Goal: Task Accomplishment & Management: Use online tool/utility

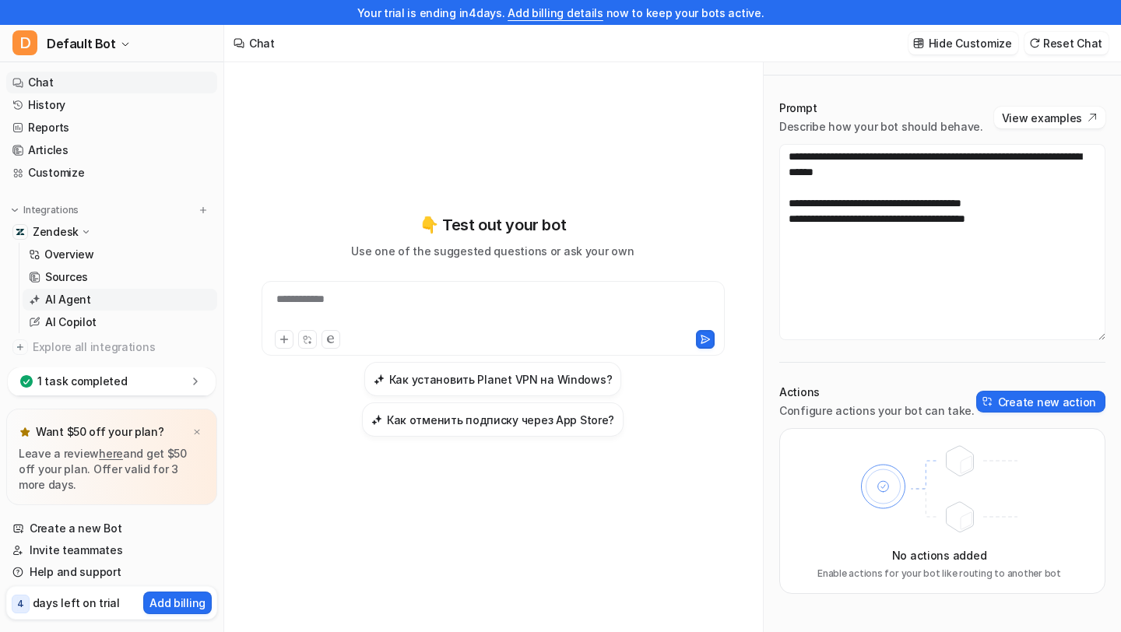
scroll to position [34, 0]
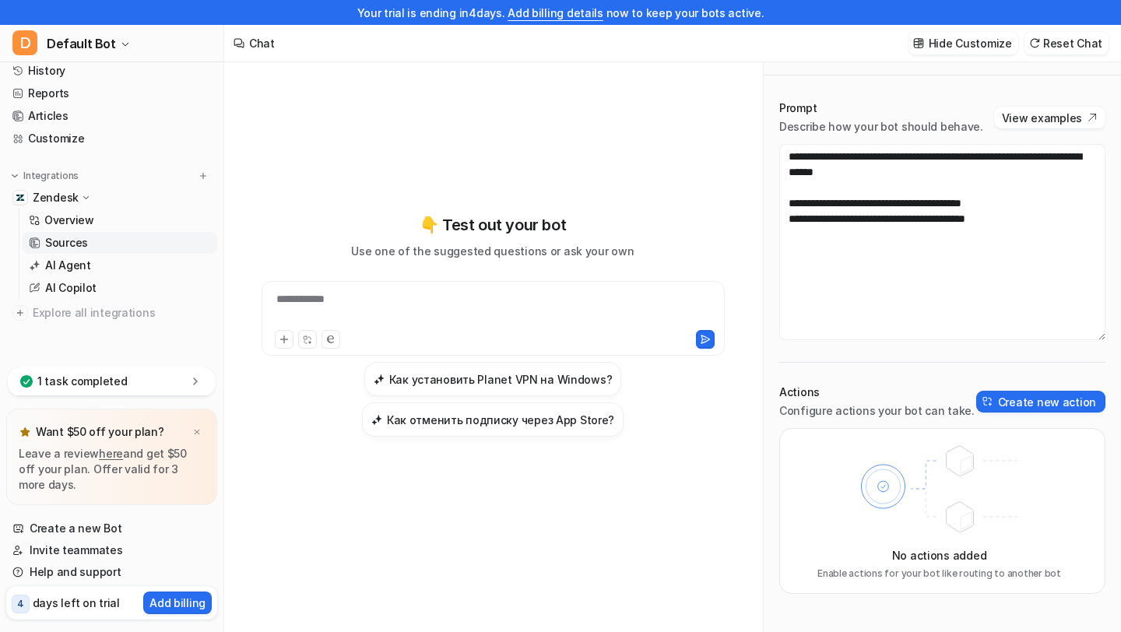
click at [77, 239] on p "Sources" at bounding box center [66, 243] width 43 height 16
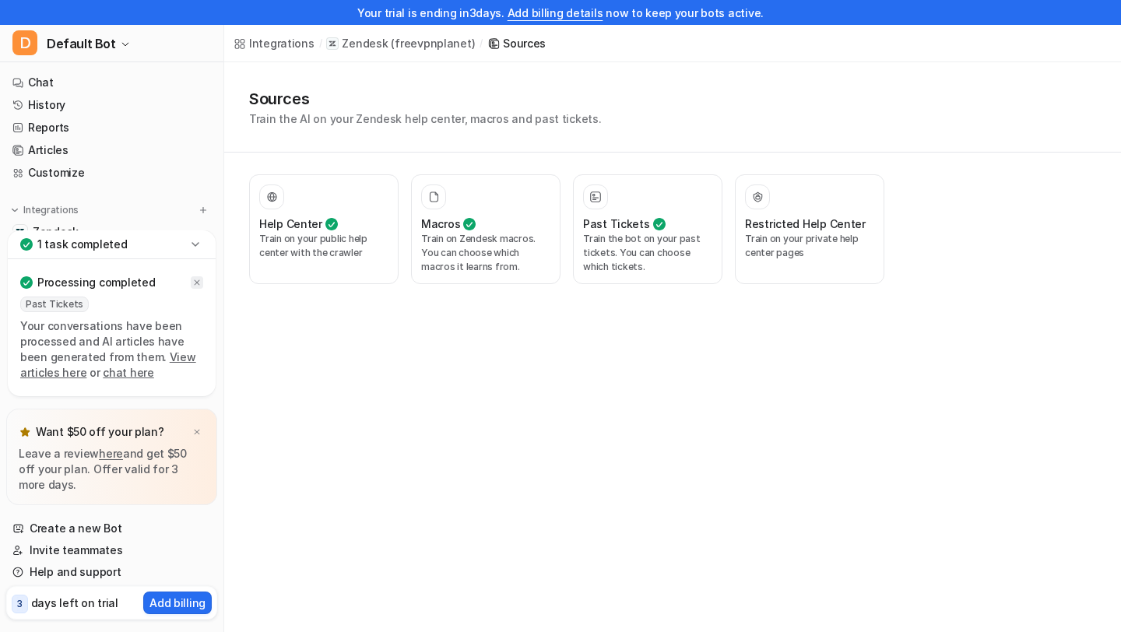
click at [199, 282] on icon at bounding box center [196, 282] width 9 height 9
click at [199, 255] on div "1 task completed" at bounding box center [112, 244] width 208 height 29
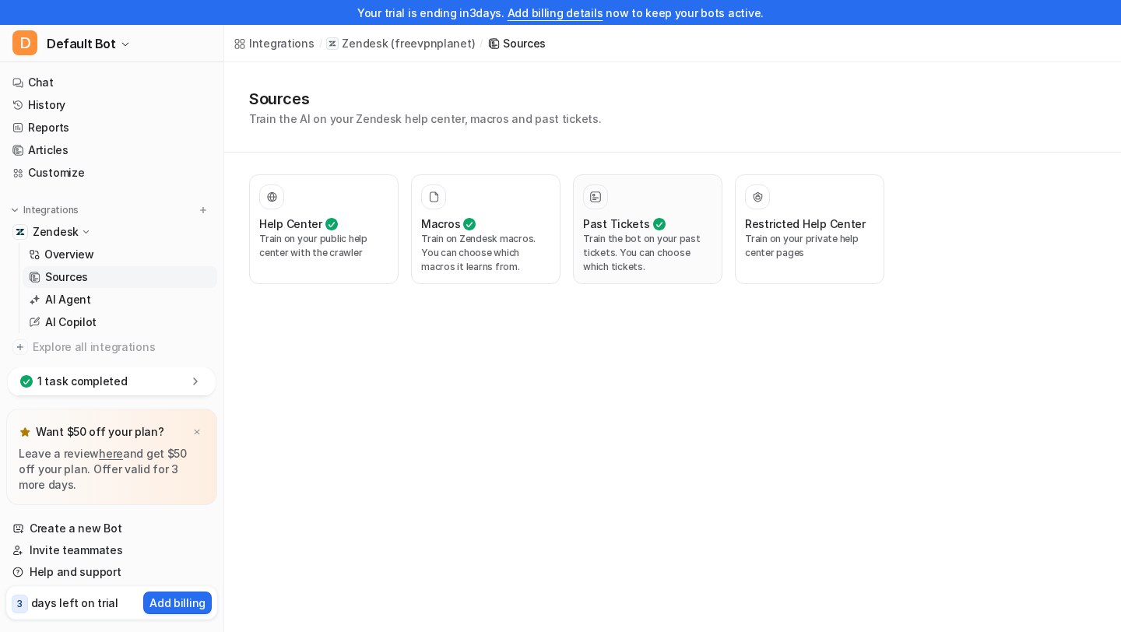
click at [606, 255] on p "Train the bot on your past tickets. You can choose which tickets." at bounding box center [647, 253] width 129 height 42
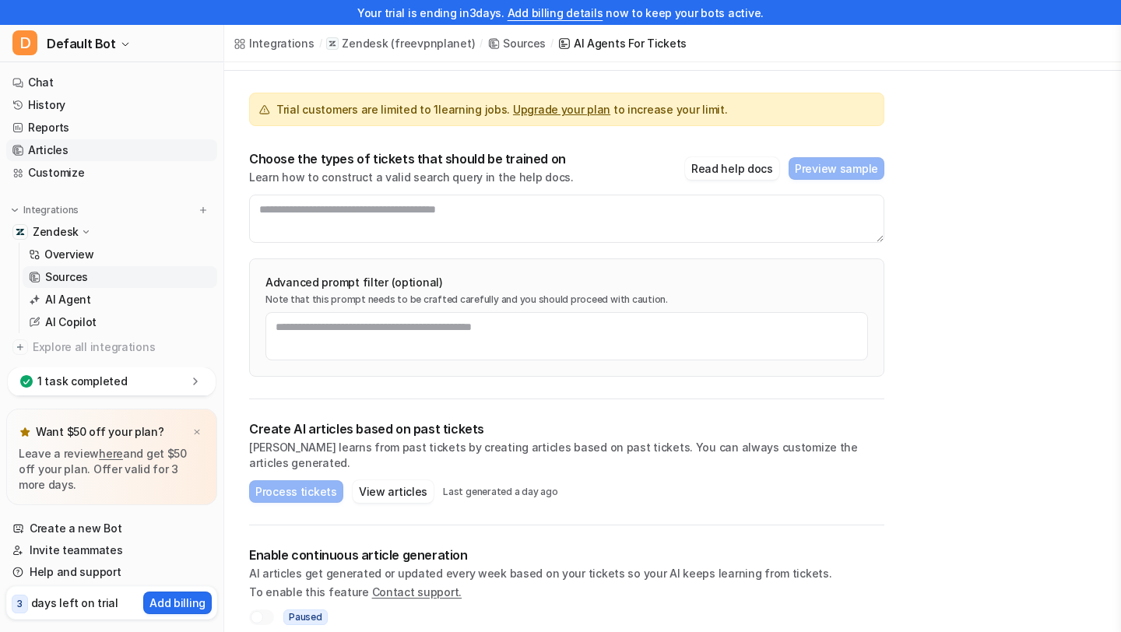
click at [78, 142] on link "Articles" at bounding box center [111, 150] width 211 height 22
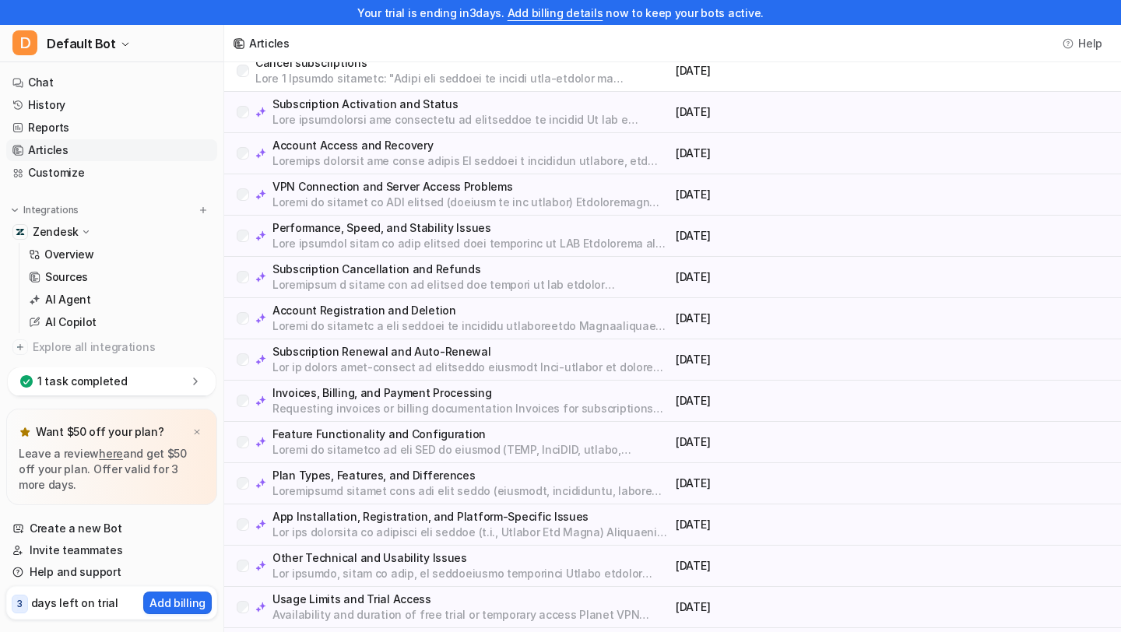
scroll to position [162, 0]
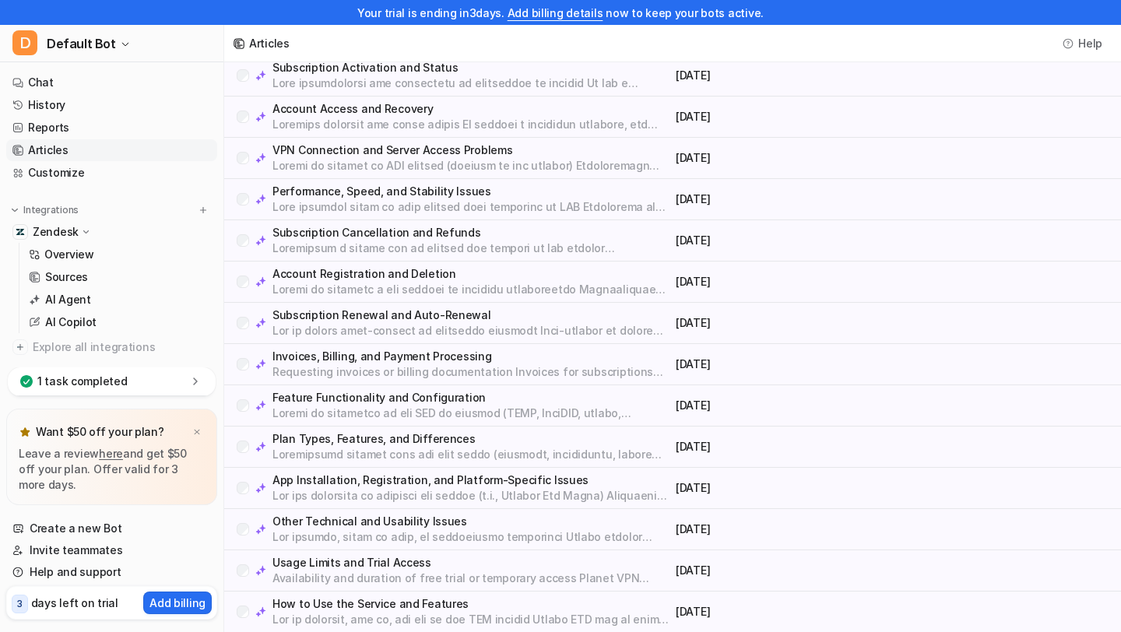
click at [354, 203] on p at bounding box center [470, 207] width 397 height 16
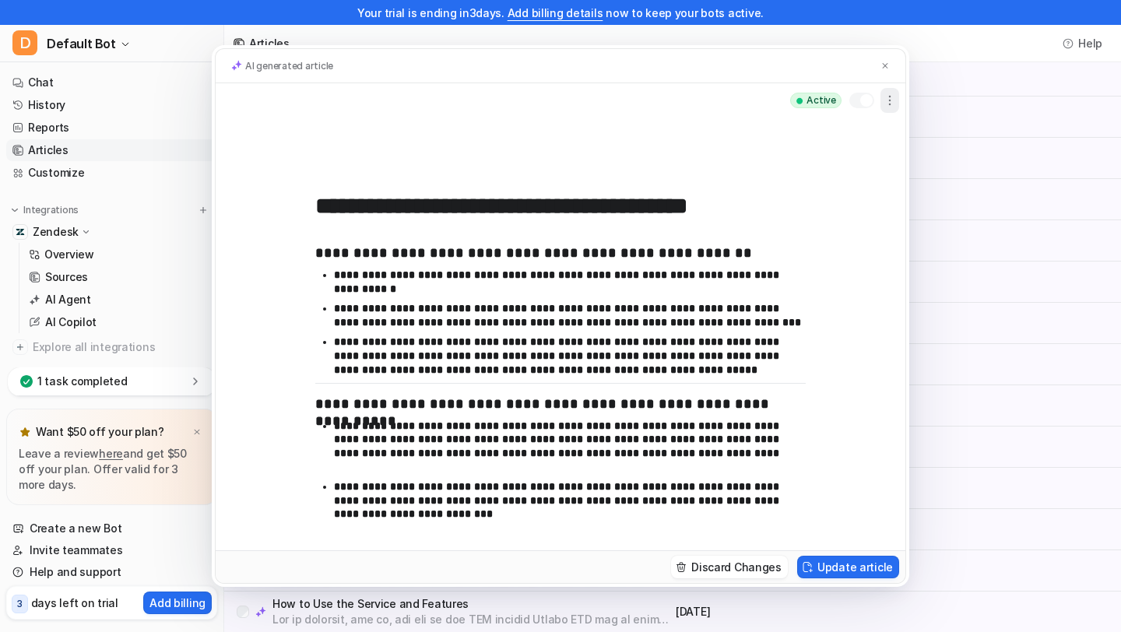
click at [885, 101] on icon "button" at bounding box center [890, 101] width 16 height 16
click at [585, 292] on p "**********" at bounding box center [570, 282] width 472 height 27
click at [918, 311] on div "**********" at bounding box center [560, 316] width 1121 height 632
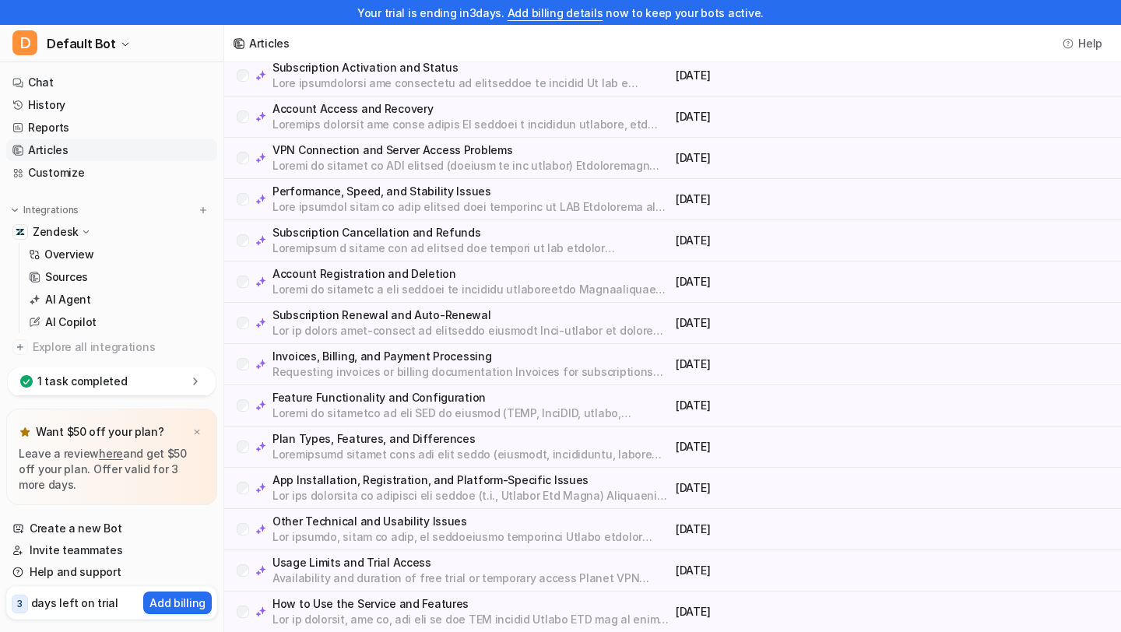
click at [431, 152] on p "VPN Connection and Server Access Problems" at bounding box center [470, 150] width 397 height 16
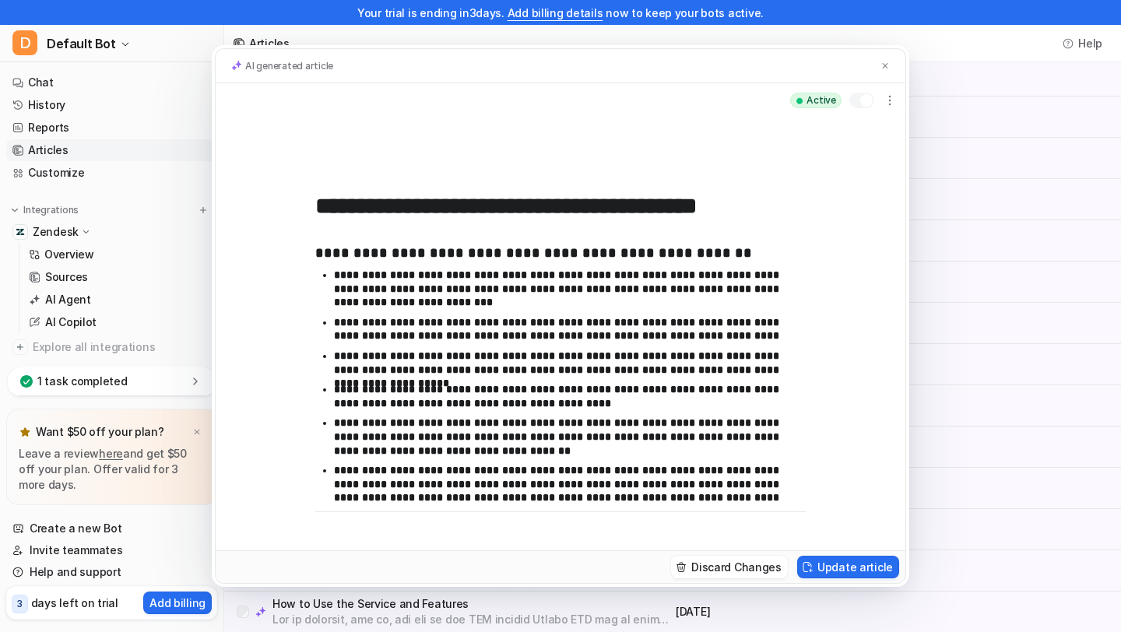
click at [987, 297] on div "**********" at bounding box center [560, 316] width 1121 height 632
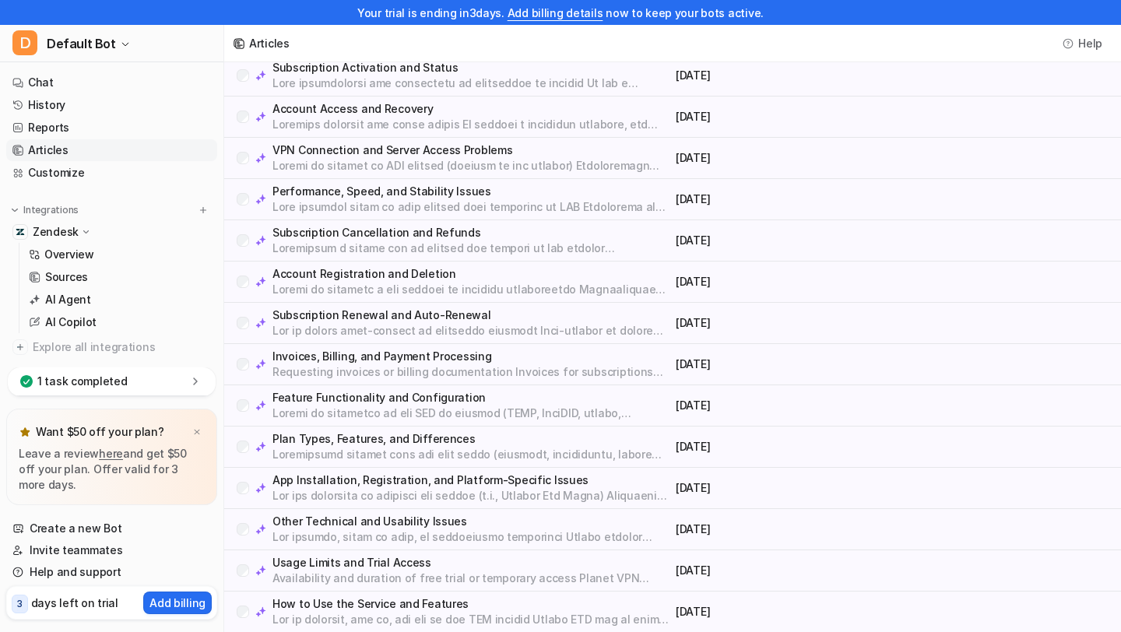
scroll to position [0, 0]
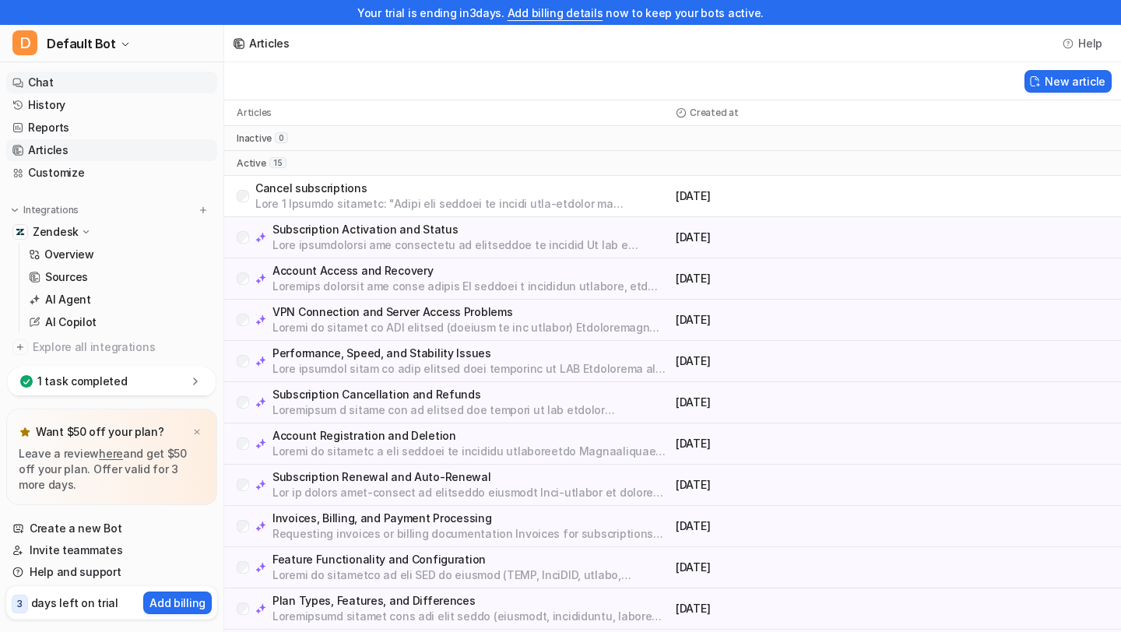
click at [50, 79] on link "Chat" at bounding box center [111, 83] width 211 height 22
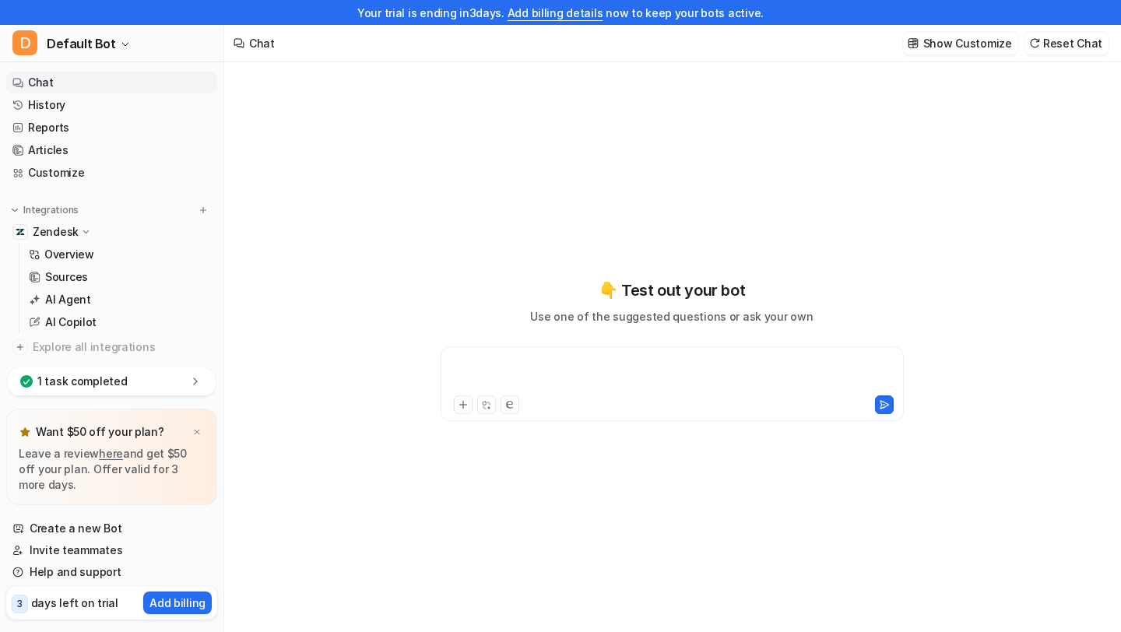
click at [507, 370] on div at bounding box center [672, 375] width 455 height 36
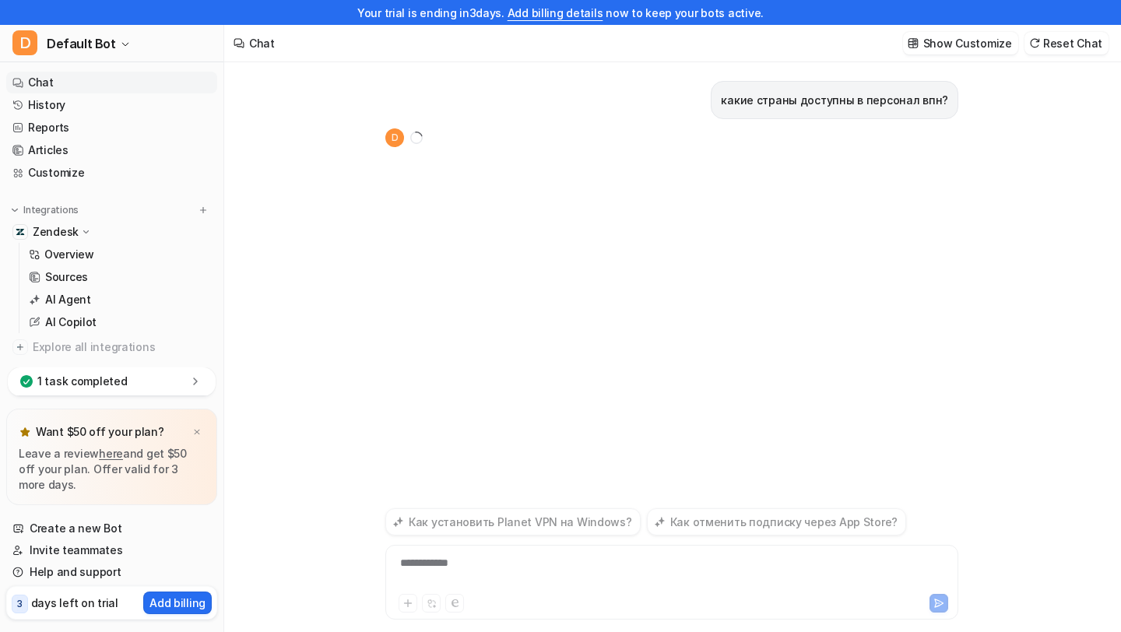
scroll to position [25, 0]
